Goal: Find specific page/section: Find specific page/section

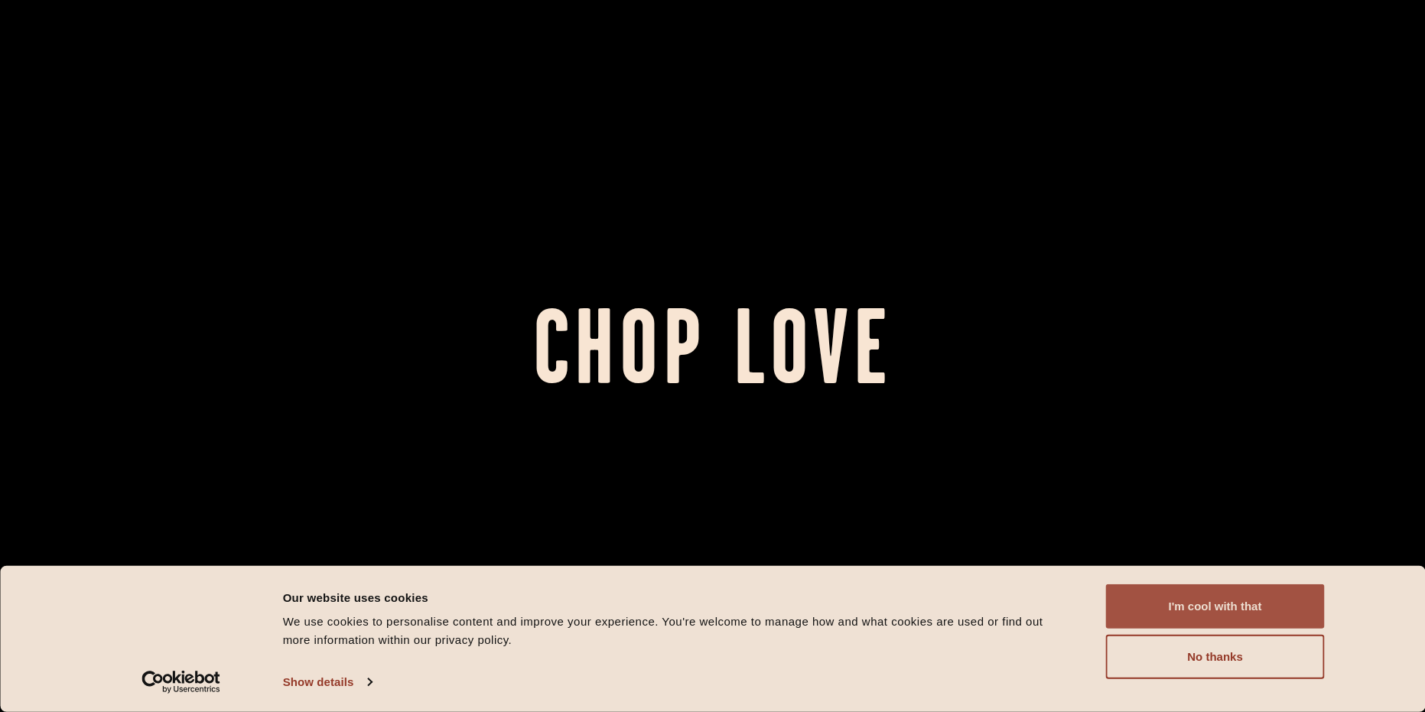
click at [1295, 606] on button "I'm cool with that" at bounding box center [1215, 606] width 219 height 44
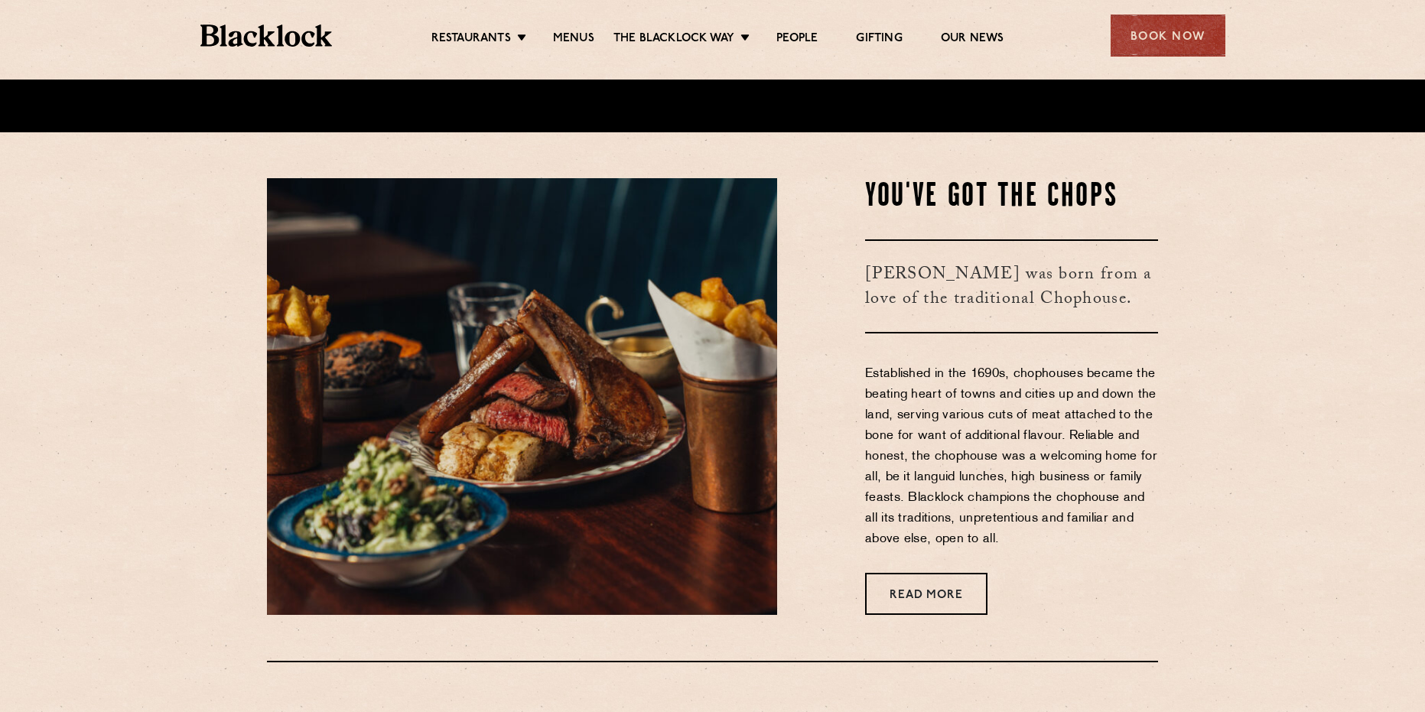
scroll to position [612, 0]
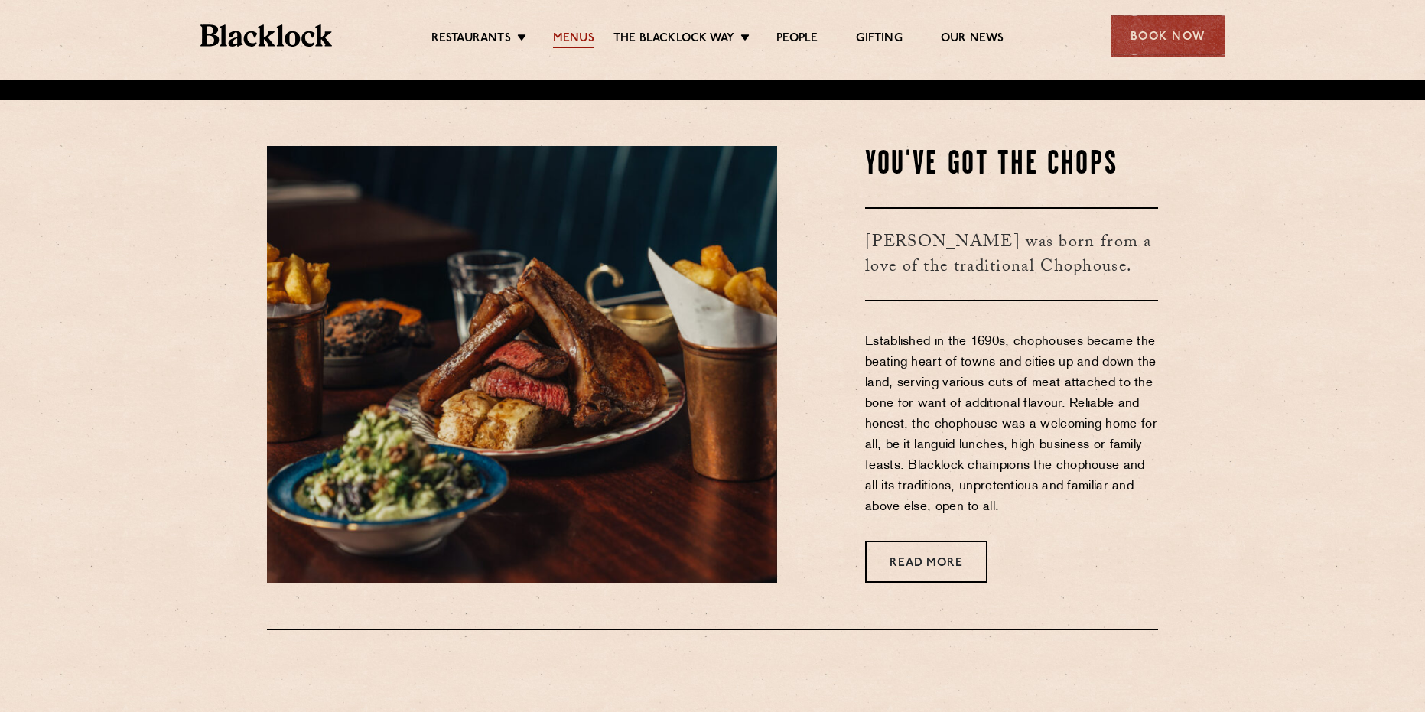
click at [571, 36] on link "Menus" at bounding box center [573, 39] width 41 height 17
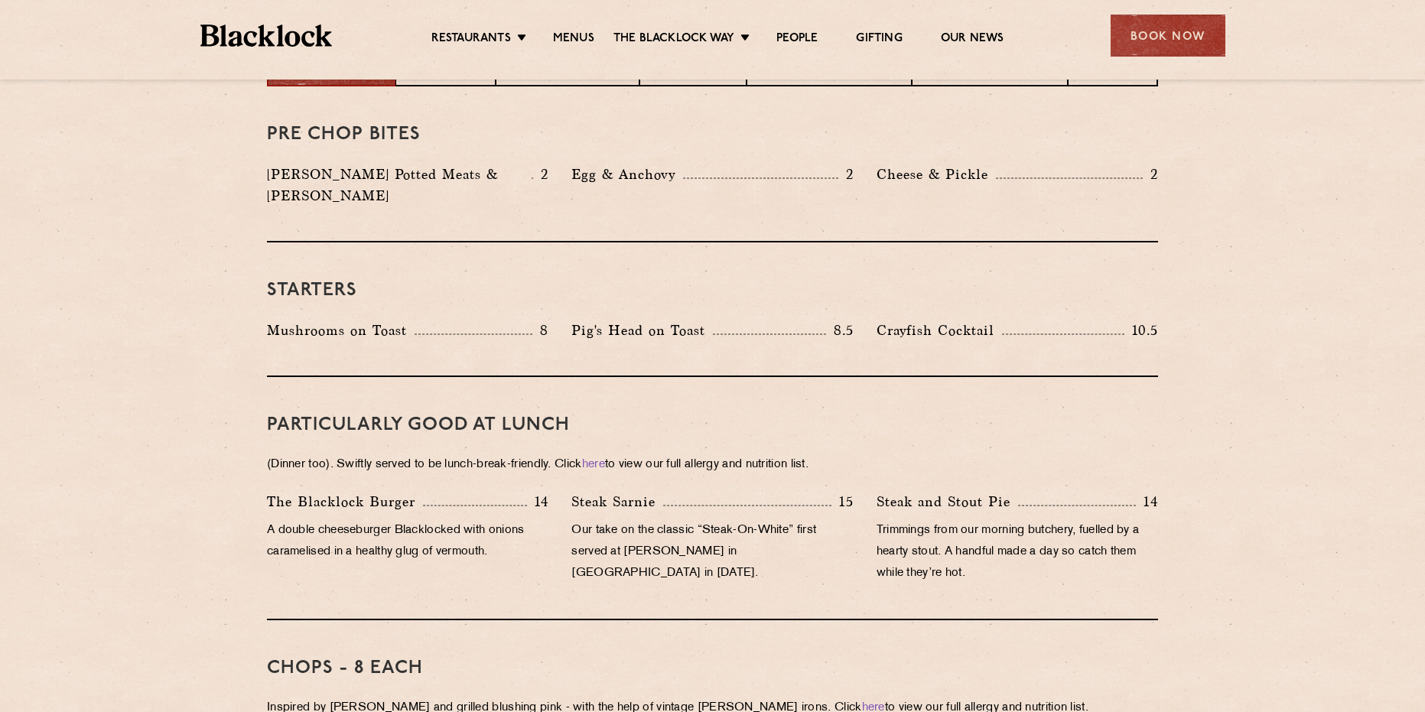
scroll to position [689, 0]
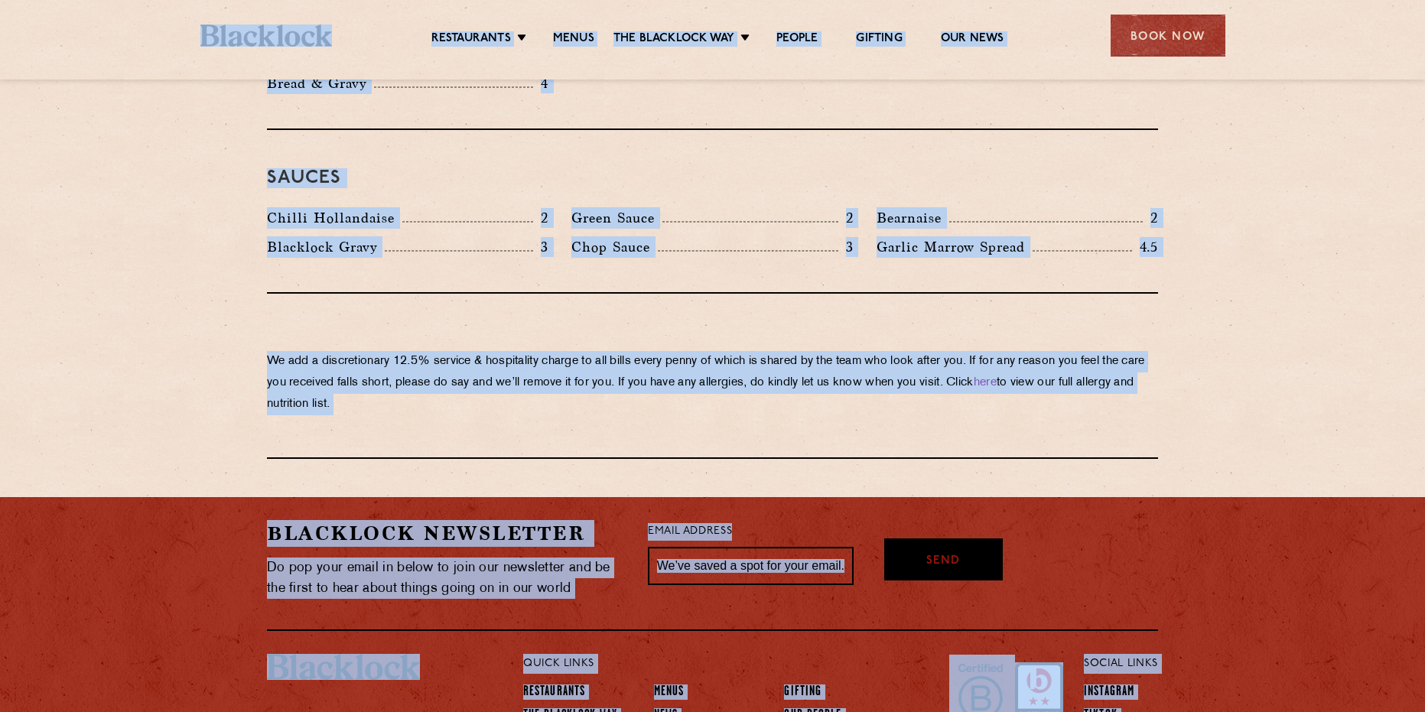
scroll to position [2510, 0]
